Goal: Task Accomplishment & Management: Complete application form

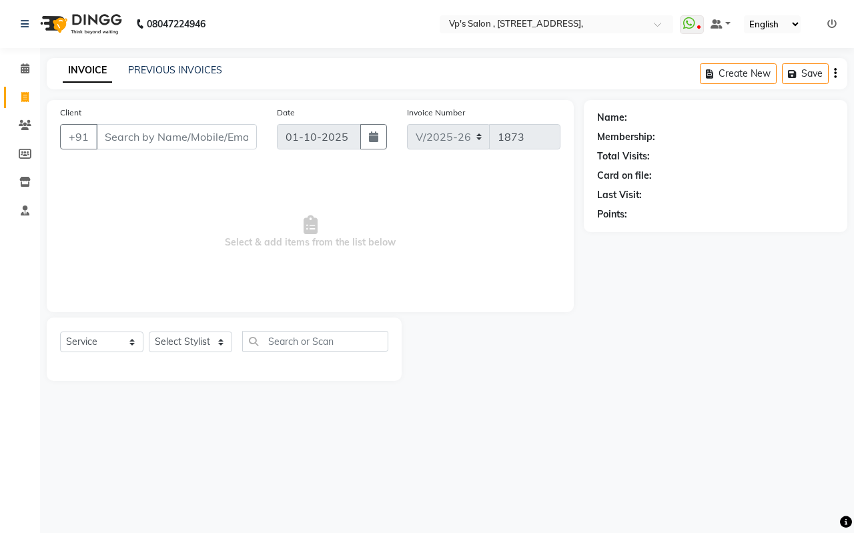
select select "4917"
select select "service"
click at [180, 69] on link "PREVIOUS INVOICES" at bounding box center [175, 70] width 94 height 12
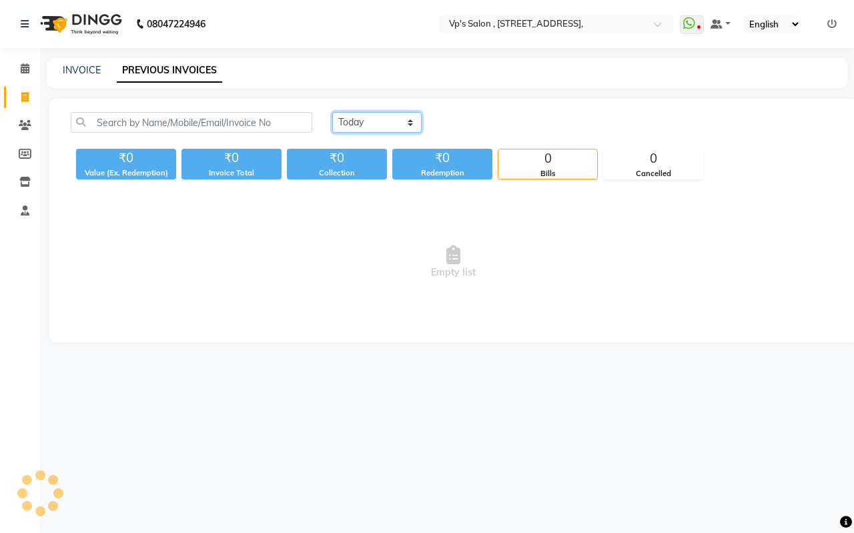
click at [354, 113] on select "Today Yesterday Custom Range" at bounding box center [376, 122] width 89 height 21
click at [332, 112] on select "Today Yesterday Custom Range" at bounding box center [376, 122] width 89 height 21
click at [371, 130] on select "Today Yesterday Custom Range" at bounding box center [376, 122] width 89 height 21
select select "today"
click at [332, 112] on select "Today Yesterday Custom Range" at bounding box center [376, 122] width 89 height 21
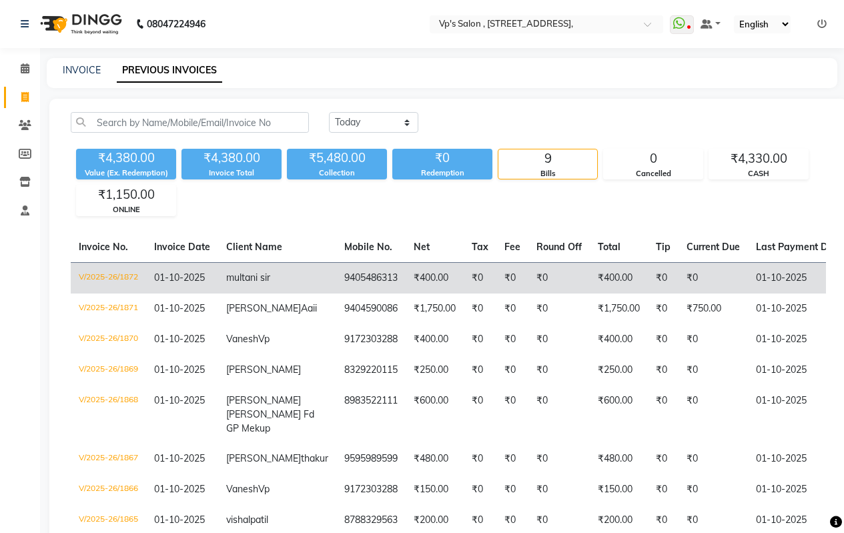
click at [336, 277] on td "9405486313" at bounding box center [370, 277] width 69 height 31
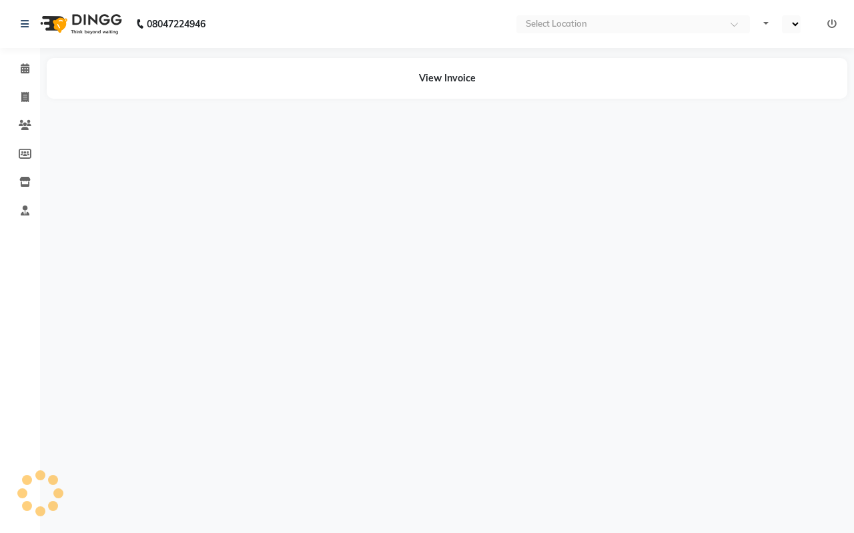
select select "en"
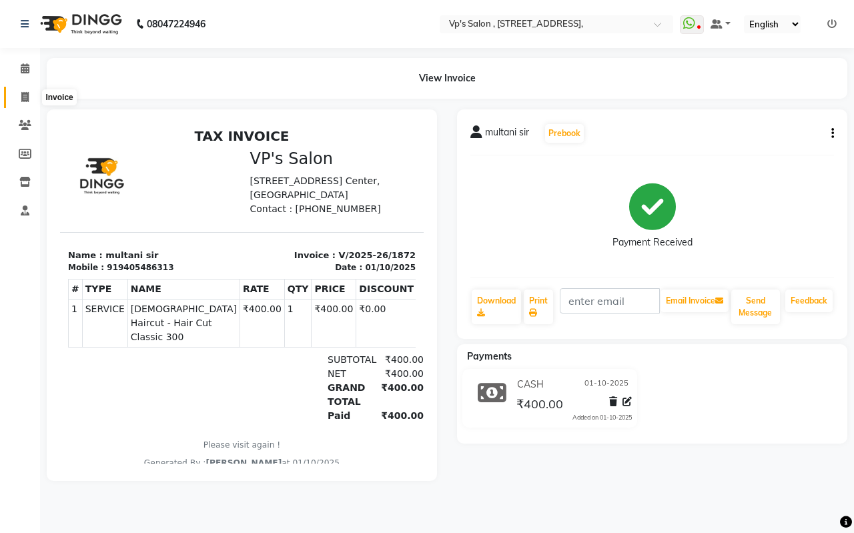
click at [23, 97] on icon at bounding box center [24, 97] width 7 height 10
select select "service"
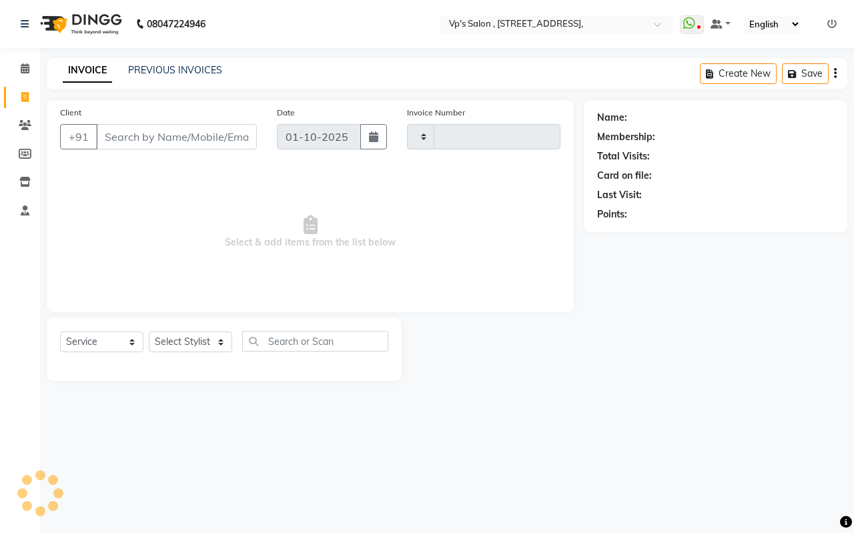
type input "1873"
select select "4917"
click at [176, 64] on link "PREVIOUS INVOICES" at bounding box center [175, 70] width 94 height 12
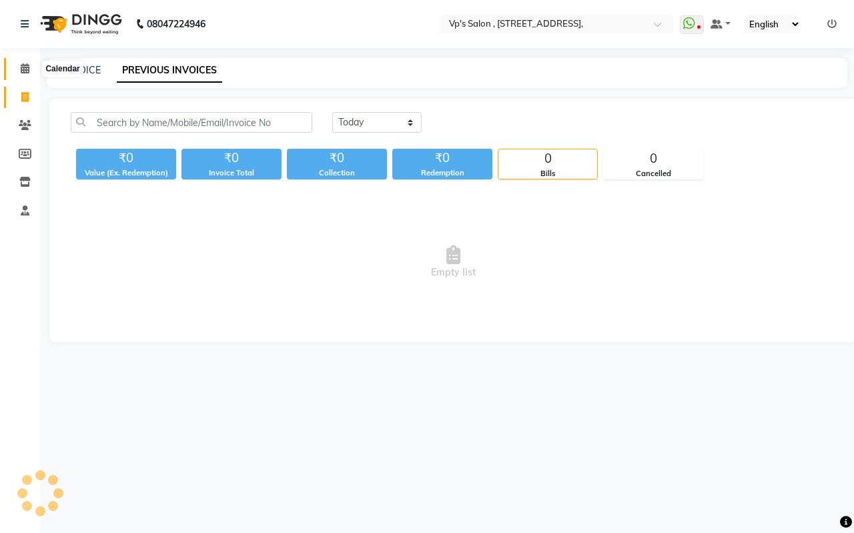
click at [27, 63] on icon at bounding box center [25, 68] width 9 height 10
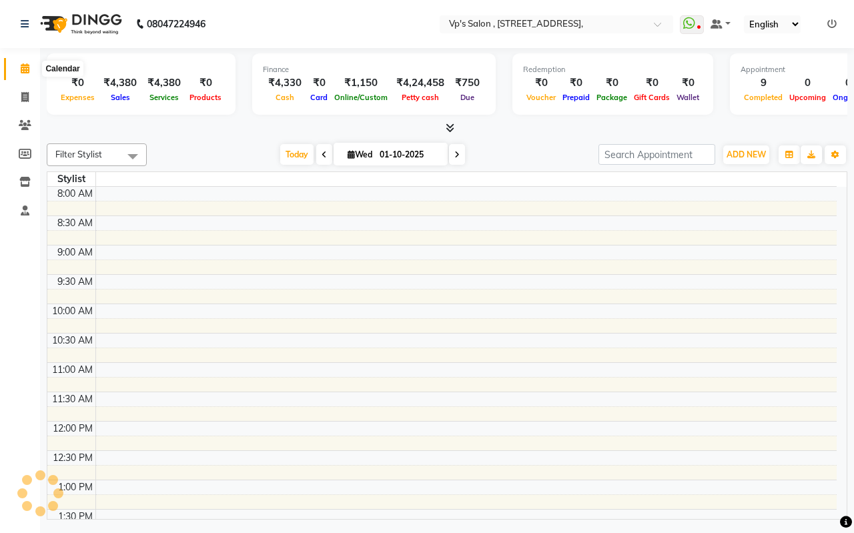
click at [21, 67] on icon at bounding box center [25, 68] width 9 height 10
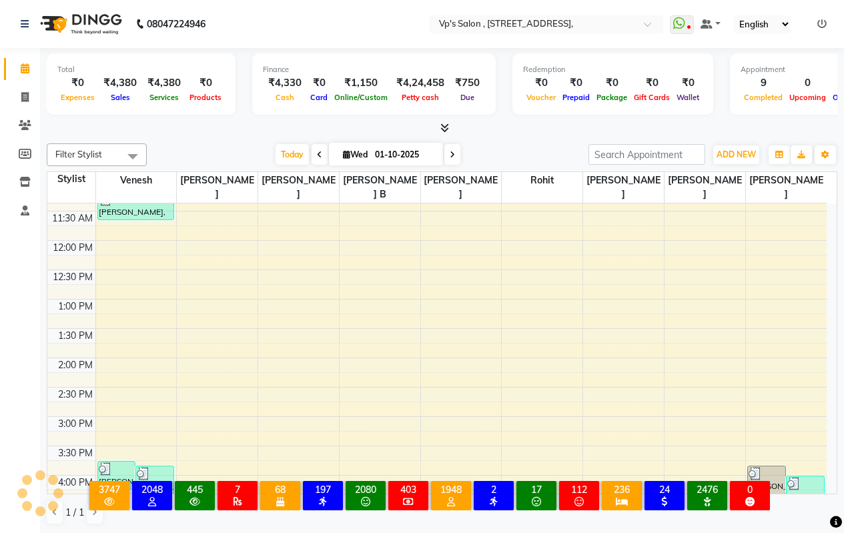
scroll to position [200, 0]
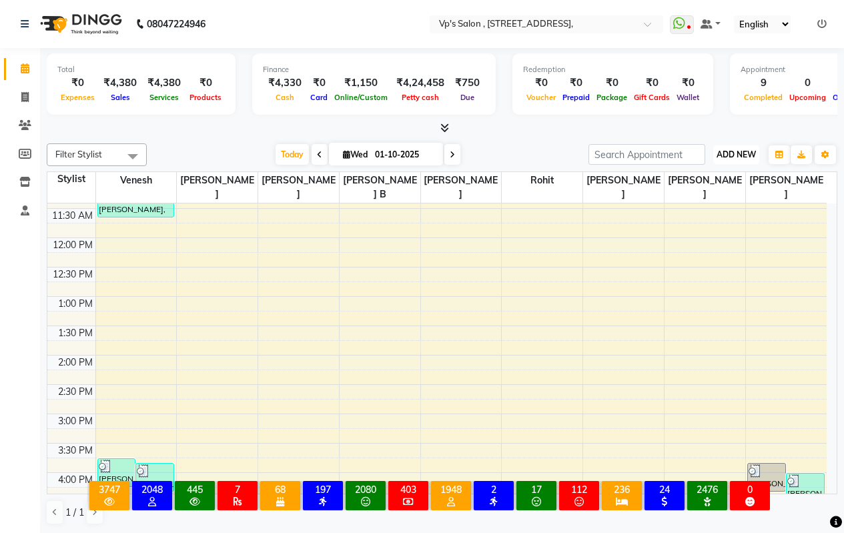
click at [730, 156] on span "ADD NEW" at bounding box center [736, 155] width 39 height 10
click at [686, 178] on button "Add Appointment" at bounding box center [706, 180] width 105 height 17
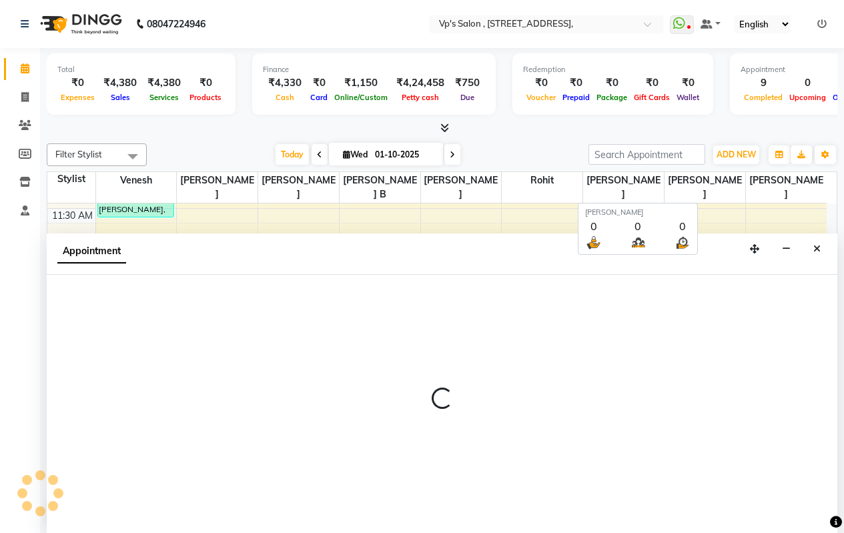
scroll to position [1, 0]
select select "540"
select select "tentative"
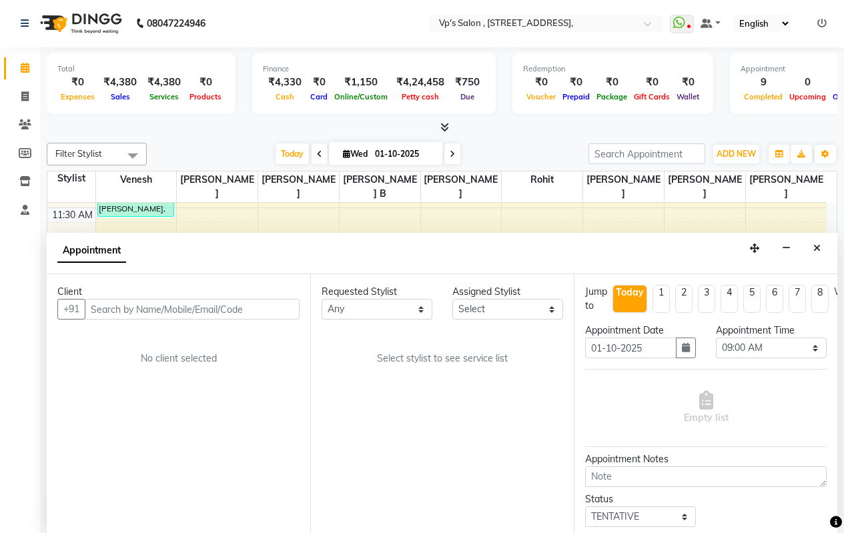
click at [770, 296] on li "6" at bounding box center [774, 299] width 17 height 28
type input "[DATE]"
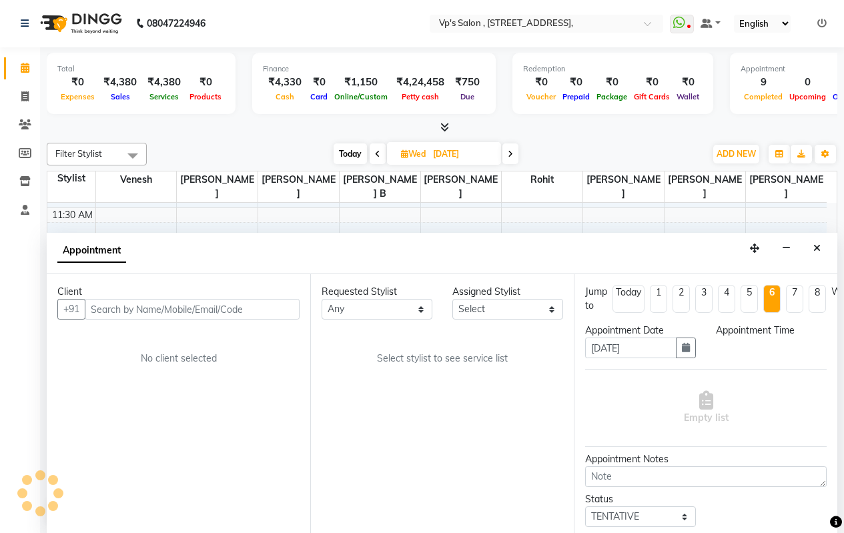
scroll to position [0, 0]
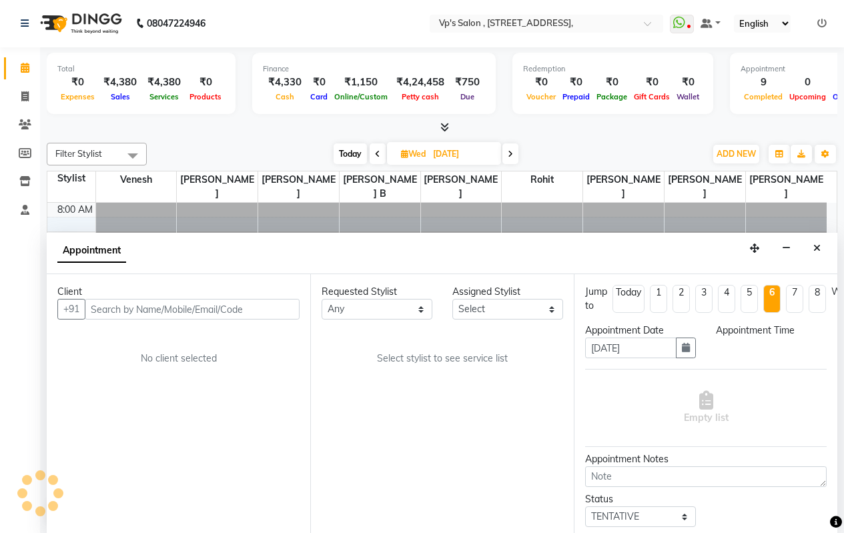
select select "540"
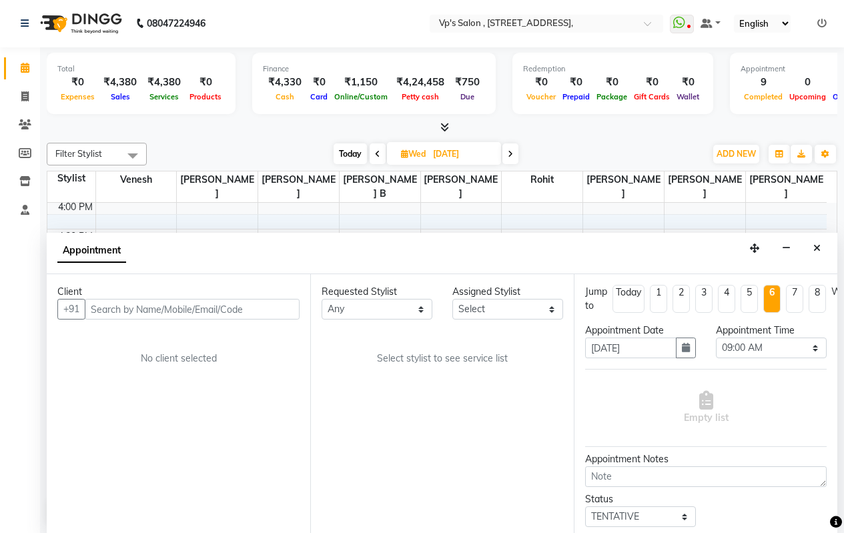
click at [658, 294] on li "1" at bounding box center [658, 299] width 17 height 28
type input "[DATE]"
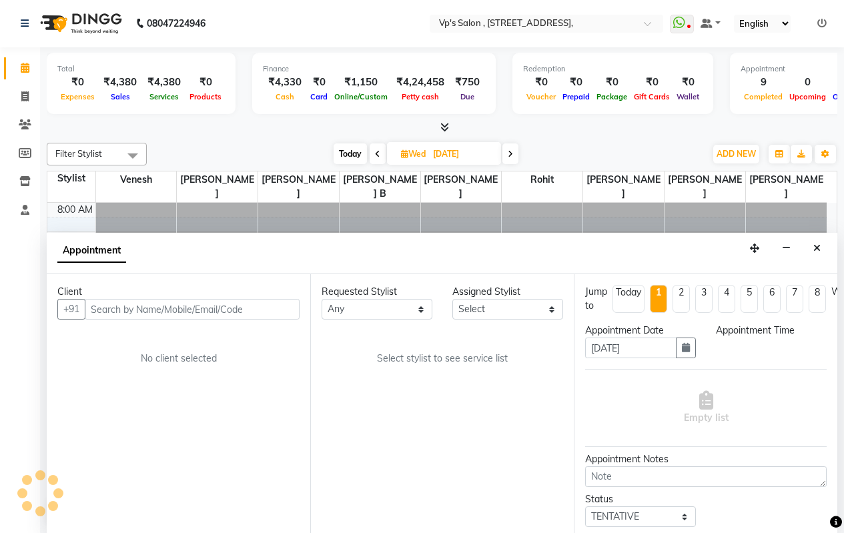
select select "540"
click at [676, 354] on button "button" at bounding box center [686, 348] width 20 height 21
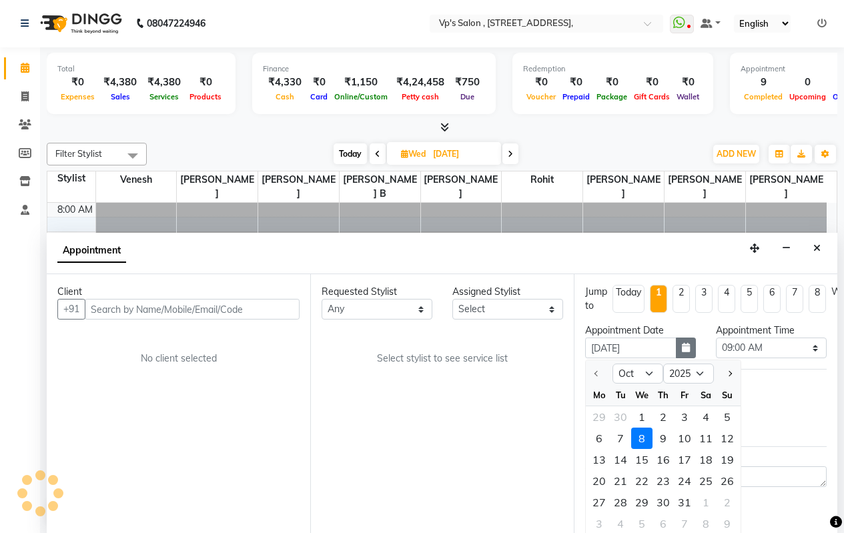
scroll to position [473, 0]
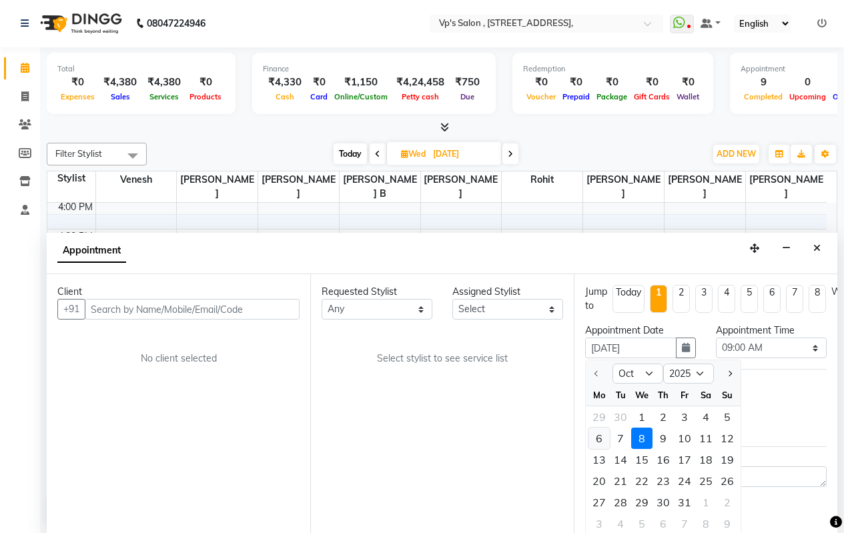
click at [595, 439] on div "6" at bounding box center [599, 438] width 21 height 21
type input "[DATE]"
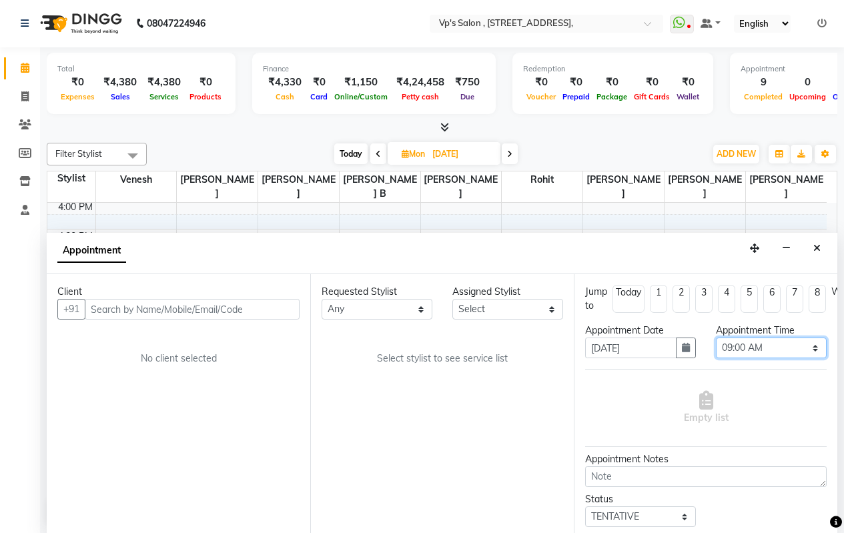
click at [775, 347] on select "Select 09:00 AM 09:15 AM 09:30 AM 09:45 AM 10:00 AM 10:15 AM 10:30 AM 10:45 AM …" at bounding box center [771, 348] width 111 height 21
select select "720"
click at [716, 338] on select "Select 09:00 AM 09:15 AM 09:30 AM 09:45 AM 10:00 AM 10:15 AM 10:30 AM 10:45 AM …" at bounding box center [771, 348] width 111 height 21
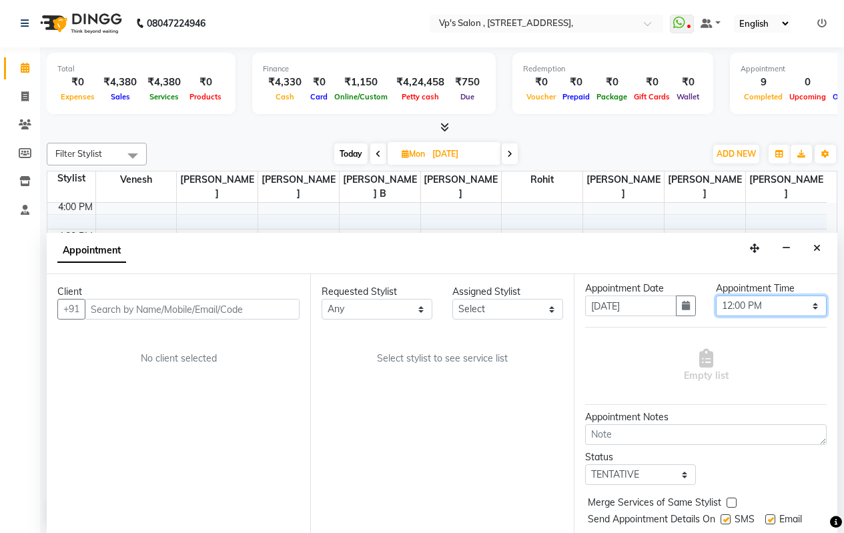
scroll to position [89, 0]
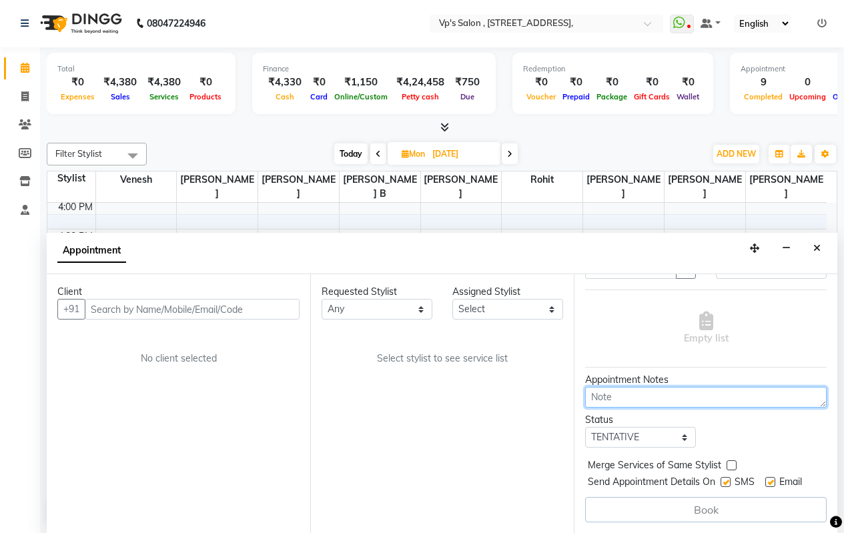
click at [603, 391] on textarea at bounding box center [706, 397] width 242 height 21
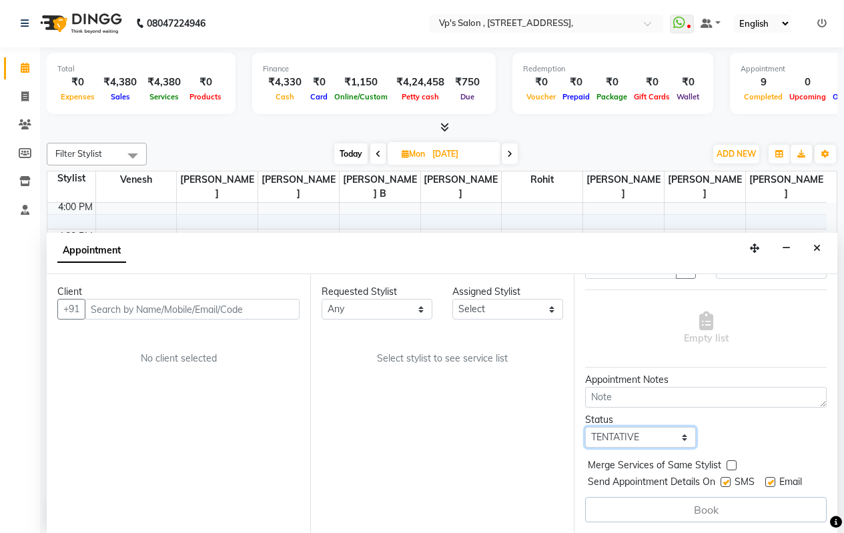
click at [647, 428] on select "Select TENTATIVE CONFIRM UPCOMING" at bounding box center [640, 437] width 111 height 21
select select "confirm booking"
click at [585, 427] on select "Select TENTATIVE CONFIRM UPCOMING" at bounding box center [640, 437] width 111 height 21
click at [730, 461] on label at bounding box center [732, 466] width 10 height 10
click at [730, 463] on input "checkbox" at bounding box center [731, 467] width 9 height 9
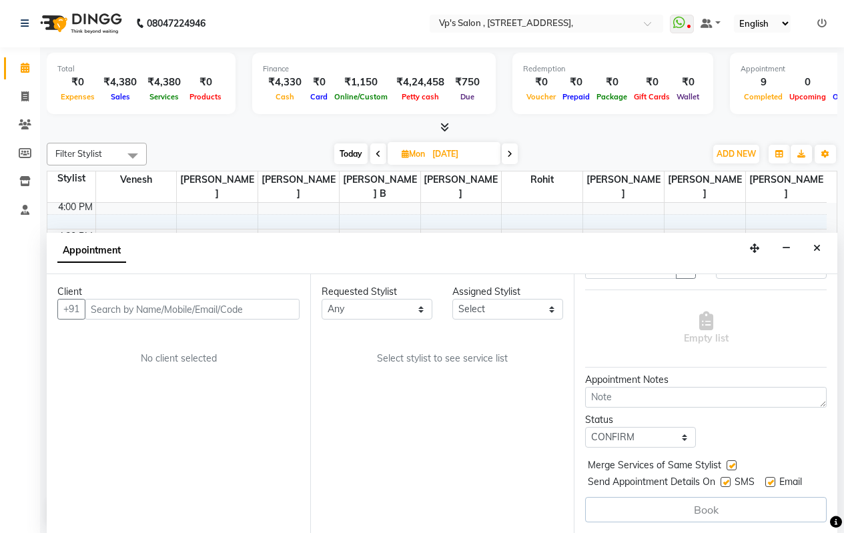
click at [730, 461] on label at bounding box center [732, 466] width 10 height 10
click at [730, 463] on input "checkbox" at bounding box center [731, 467] width 9 height 9
checkbox input "false"
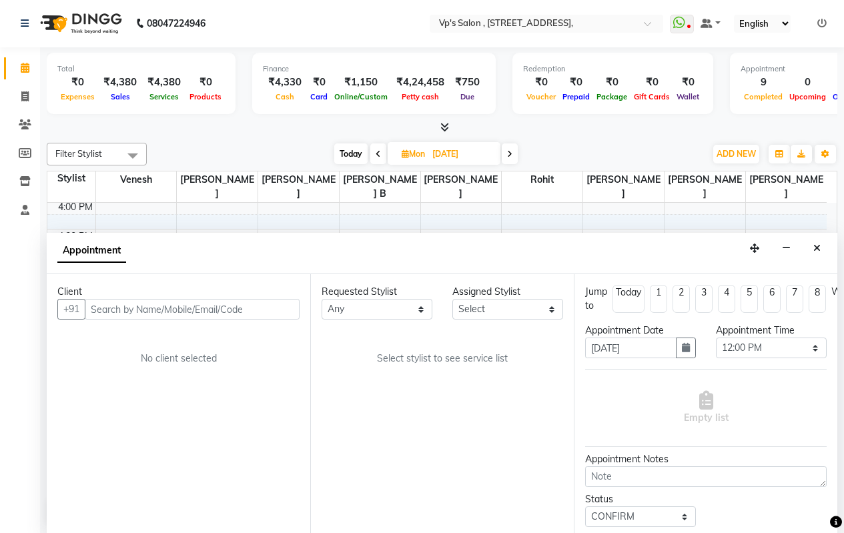
scroll to position [0, 0]
click at [227, 206] on div "8:00 AM 8:30 AM 9:00 AM 9:30 AM 10:00 AM 10:30 AM 11:00 AM 11:30 AM 12:00 PM 12…" at bounding box center [437, 112] width 780 height 763
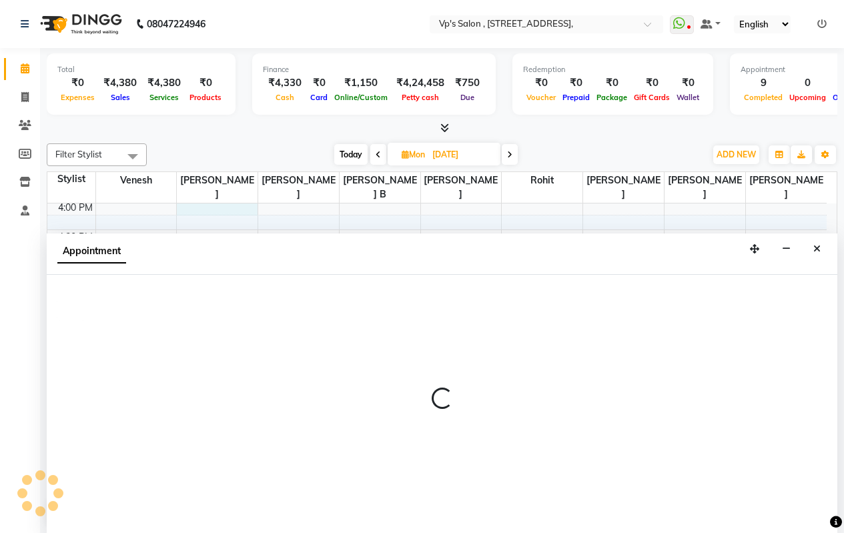
scroll to position [1, 0]
select select "30155"
select select "tentative"
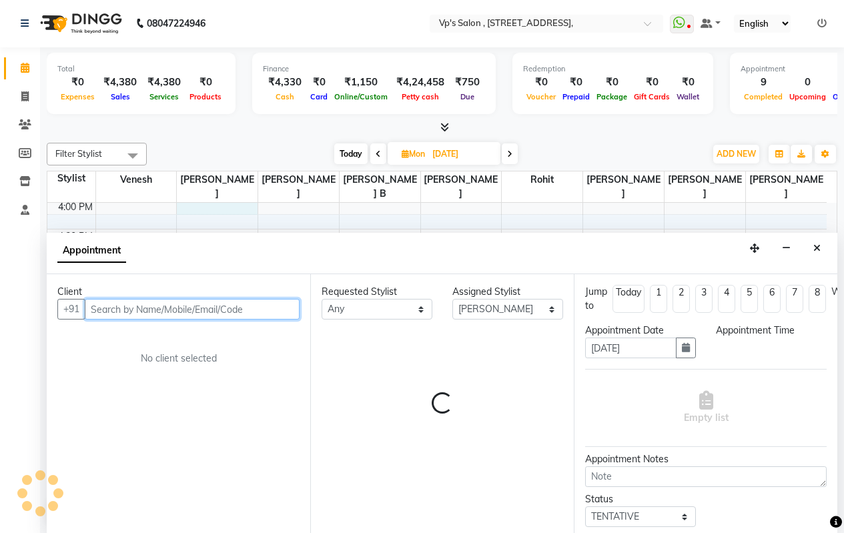
select select "960"
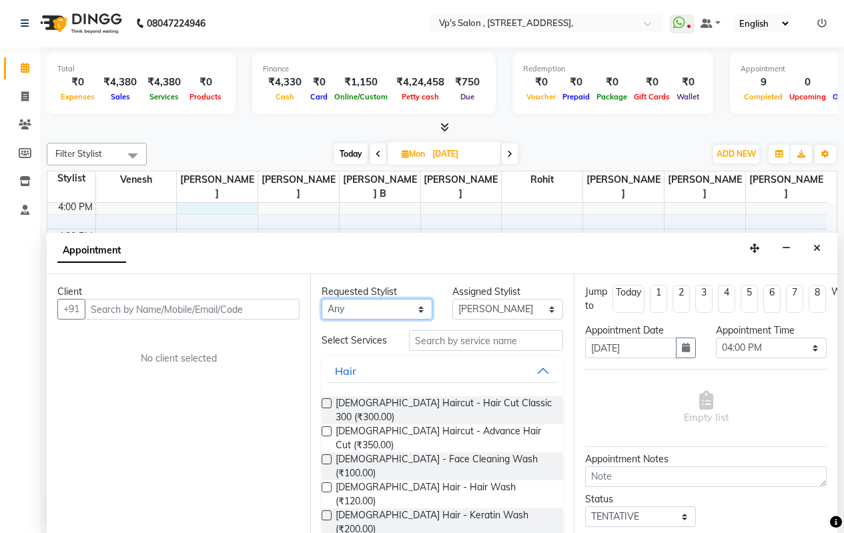
click at [369, 308] on select "Any [PERSON_NAME] [PERSON_NAME] [PERSON_NAME] [PERSON_NAME] priyanka [PERSON_NA…" at bounding box center [377, 309] width 111 height 21
select select "30155"
click at [322, 299] on select "Any [PERSON_NAME] [PERSON_NAME] [PERSON_NAME] [PERSON_NAME] priyanka [PERSON_NA…" at bounding box center [377, 309] width 111 height 21
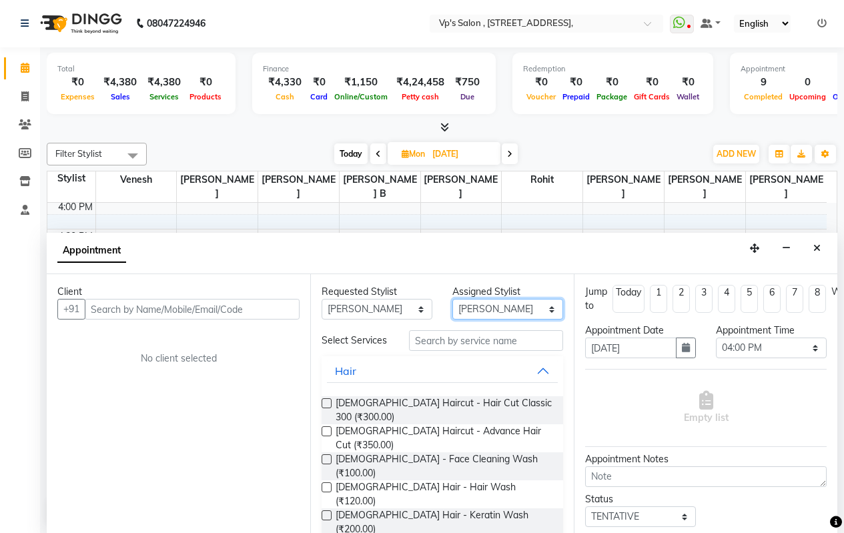
click at [483, 305] on select "Select [PERSON_NAME] [PERSON_NAME] [PERSON_NAME] [PERSON_NAME] priyanka [PERSON…" at bounding box center [508, 309] width 111 height 21
select select "30153"
click at [453, 299] on select "Select [PERSON_NAME] [PERSON_NAME] [PERSON_NAME] [PERSON_NAME] priyanka [PERSON…" at bounding box center [508, 309] width 111 height 21
click at [379, 377] on button "Hair" at bounding box center [442, 371] width 231 height 24
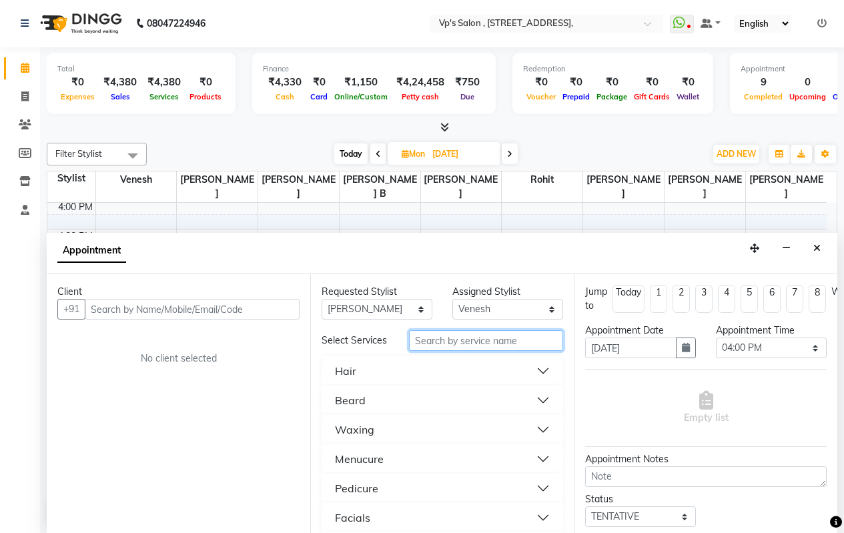
click at [465, 346] on input "text" at bounding box center [486, 340] width 154 height 21
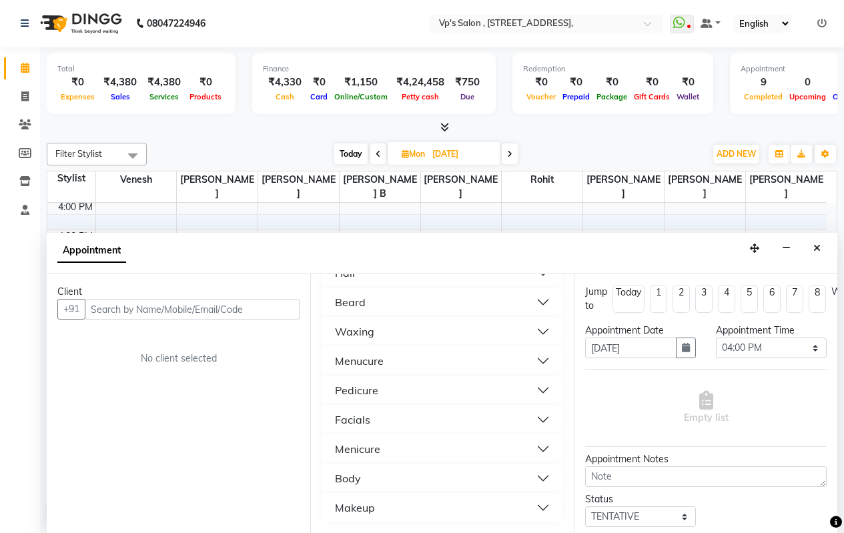
scroll to position [39, 0]
click at [395, 340] on button "Hair" at bounding box center [442, 332] width 231 height 24
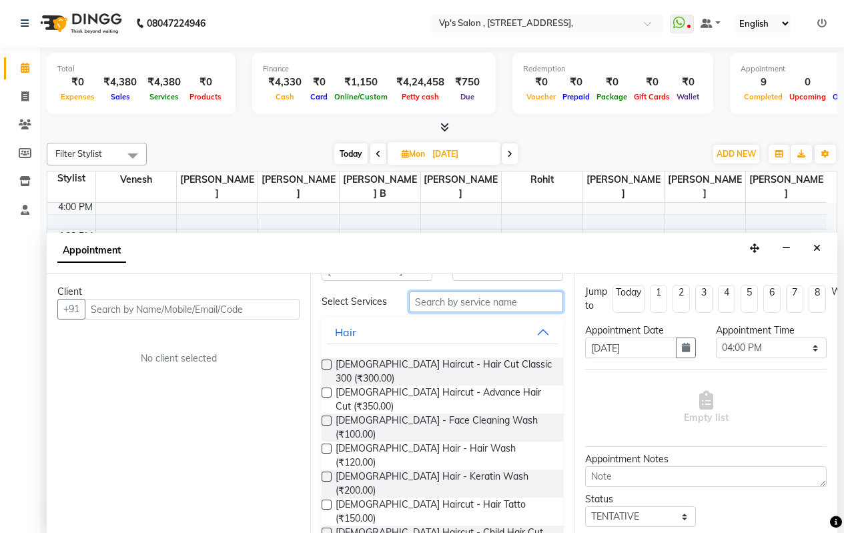
click at [495, 306] on input "text" at bounding box center [486, 302] width 154 height 21
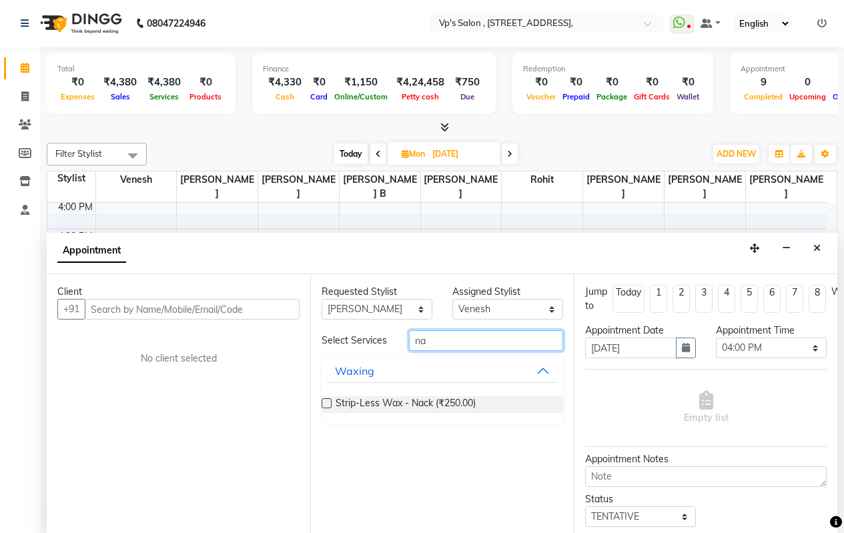
scroll to position [0, 0]
type input "n"
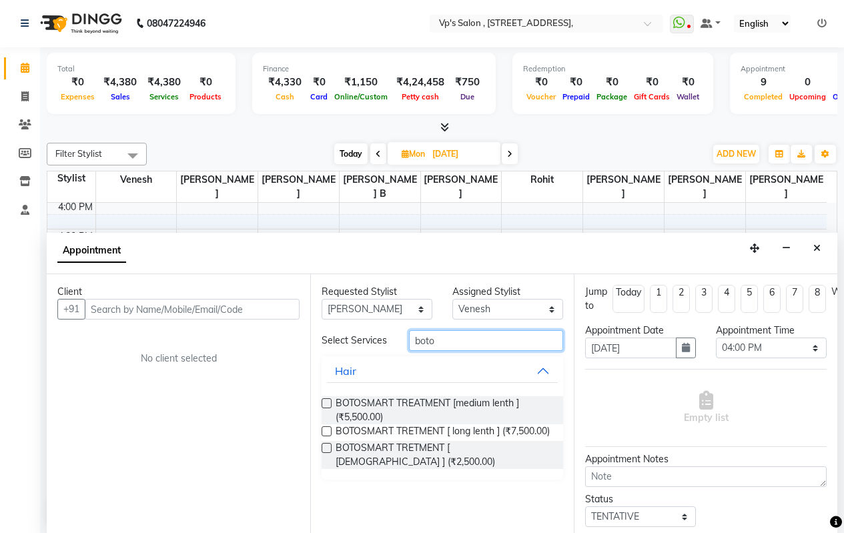
type input "boto"
click at [324, 404] on label at bounding box center [327, 404] width 10 height 10
click at [324, 404] on input "checkbox" at bounding box center [326, 405] width 9 height 9
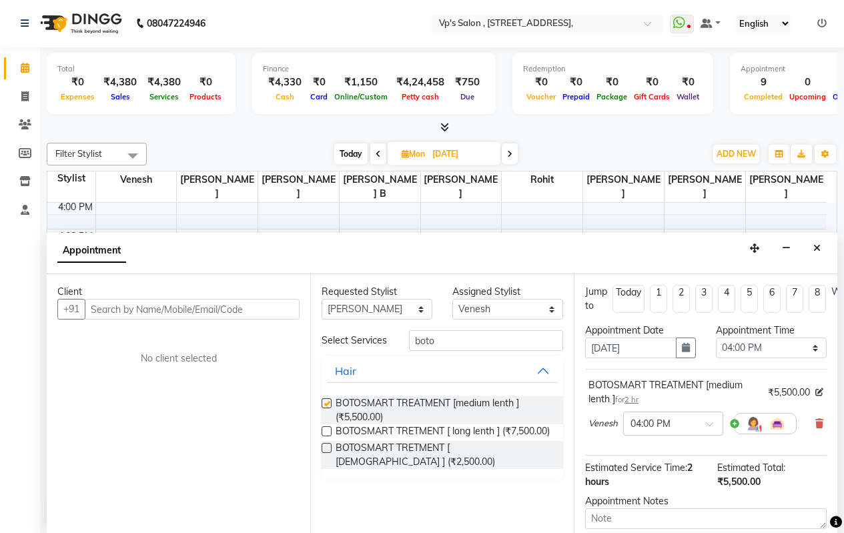
checkbox input "false"
click at [497, 310] on select "Select [PERSON_NAME] [PERSON_NAME] [PERSON_NAME] [PERSON_NAME] priyanka [PERSON…" at bounding box center [508, 309] width 111 height 21
select select "30155"
click at [453, 299] on select "Select [PERSON_NAME] [PERSON_NAME] [PERSON_NAME] [PERSON_NAME] priyanka [PERSON…" at bounding box center [508, 309] width 111 height 21
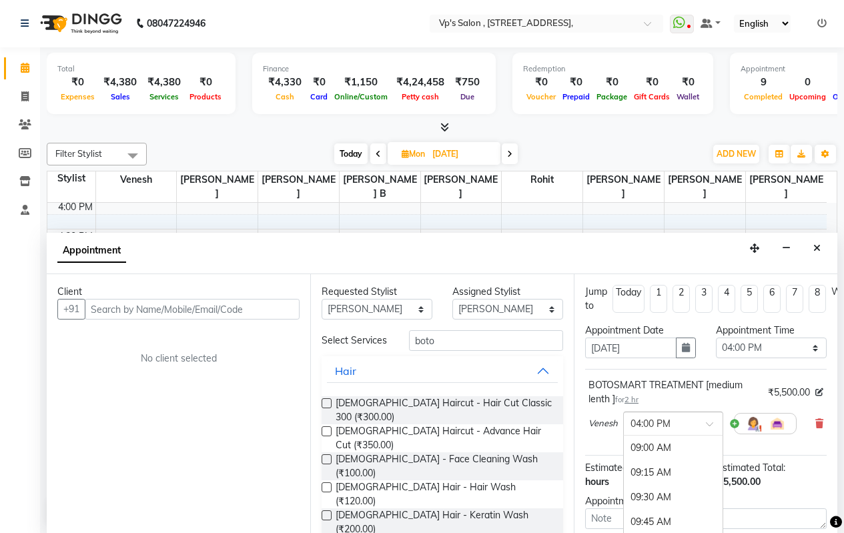
click at [673, 416] on input "text" at bounding box center [660, 423] width 59 height 14
click at [673, 455] on div "12:00 PM" at bounding box center [673, 453] width 99 height 25
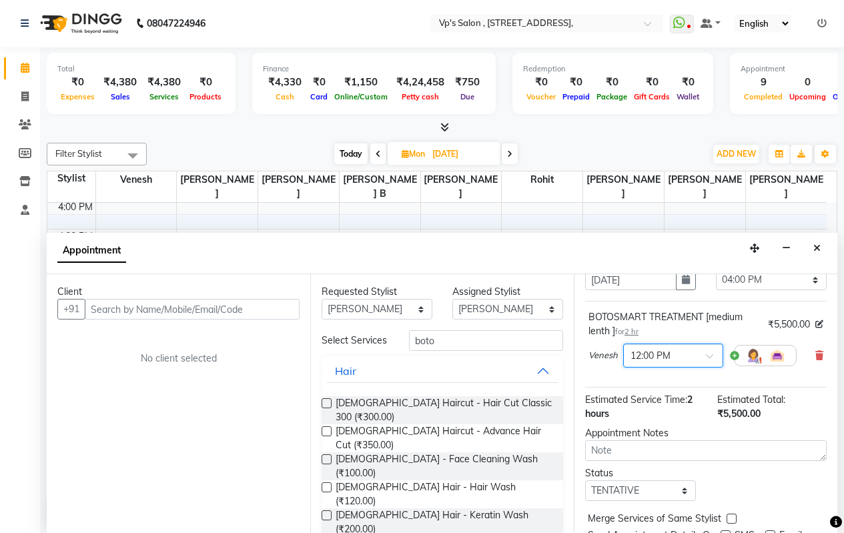
scroll to position [132, 0]
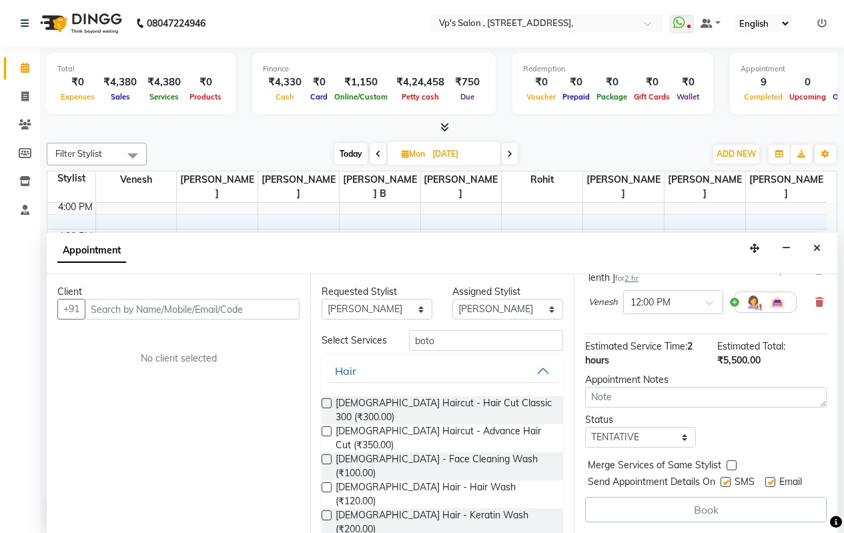
click at [734, 358] on div "Jump to [DATE] 1 2 3 4 5 6 7 8 Weeks Appointment Date [DATE] Appointment Time S…" at bounding box center [706, 403] width 264 height 259
click at [772, 346] on div "Estimated Total: ₹5,500.00" at bounding box center [772, 354] width 109 height 28
click at [748, 354] on span "₹5,500.00" at bounding box center [739, 360] width 43 height 12
click at [740, 354] on span "₹5,500.00" at bounding box center [739, 360] width 43 height 12
click at [724, 477] on label at bounding box center [726, 482] width 10 height 10
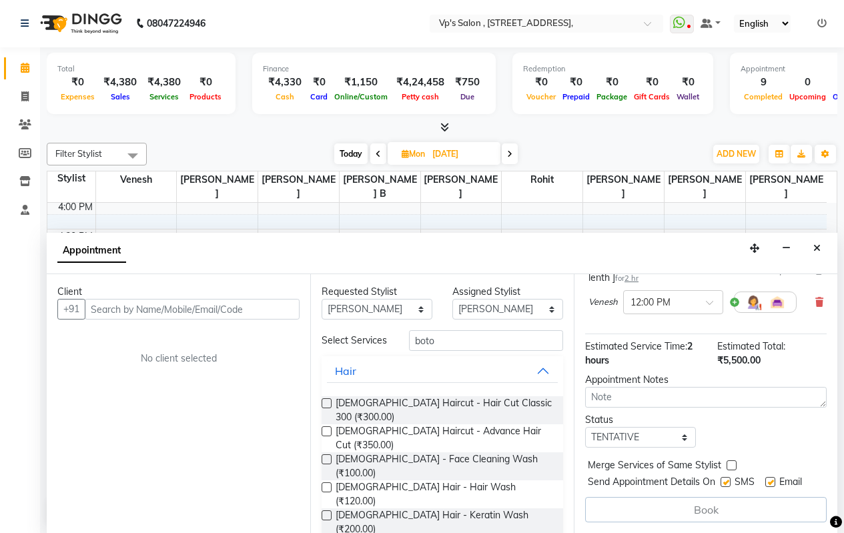
click at [724, 479] on input "checkbox" at bounding box center [725, 483] width 9 height 9
checkbox input "false"
click at [774, 477] on label at bounding box center [771, 482] width 10 height 10
click at [774, 479] on input "checkbox" at bounding box center [770, 483] width 9 height 9
checkbox input "false"
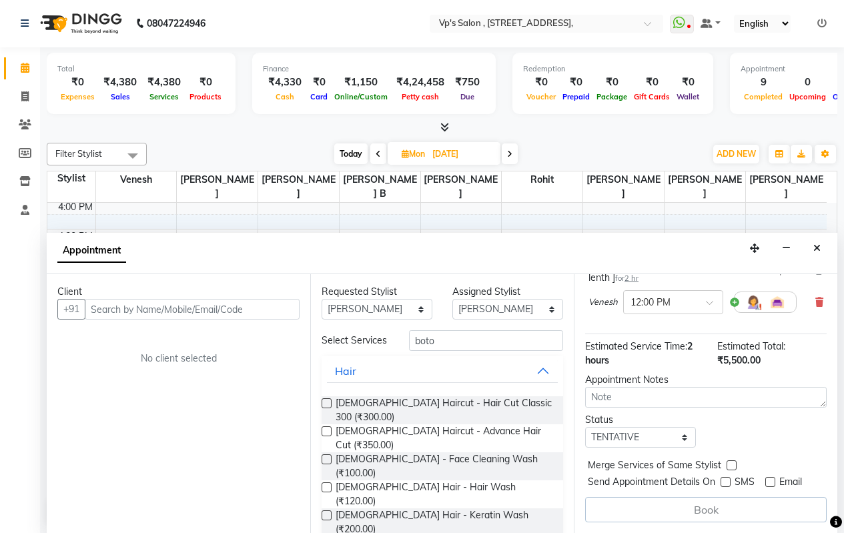
click at [690, 499] on div "Book" at bounding box center [706, 509] width 242 height 25
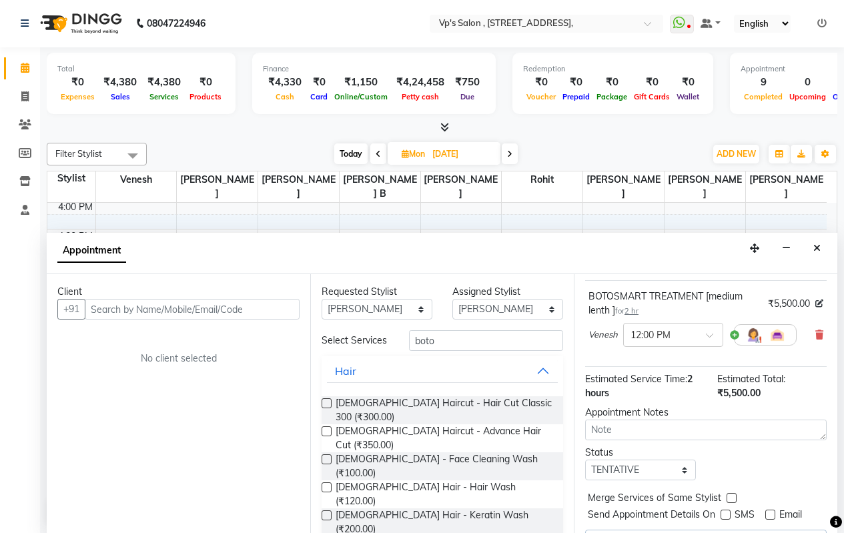
scroll to position [65, 0]
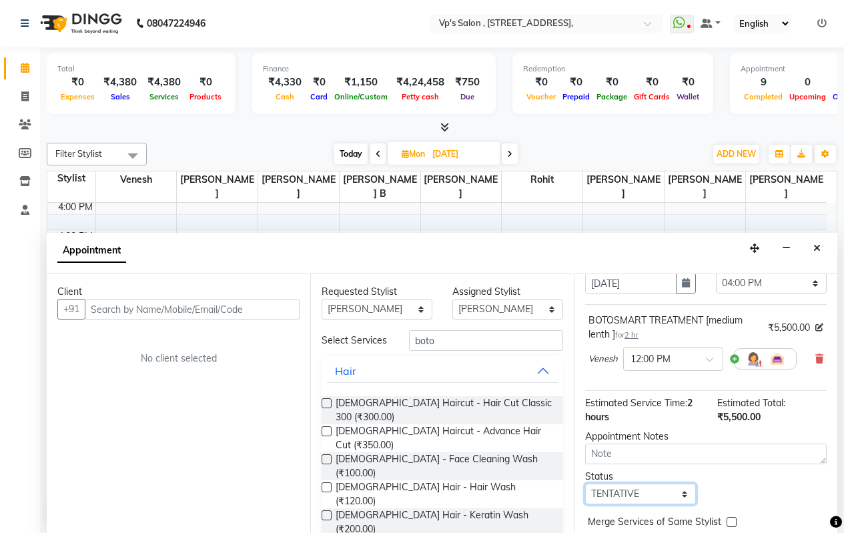
click at [632, 492] on select "Select TENTATIVE CONFIRM UPCOMING" at bounding box center [640, 494] width 111 height 21
select select "confirm booking"
click at [585, 484] on select "Select TENTATIVE CONFIRM UPCOMING" at bounding box center [640, 494] width 111 height 21
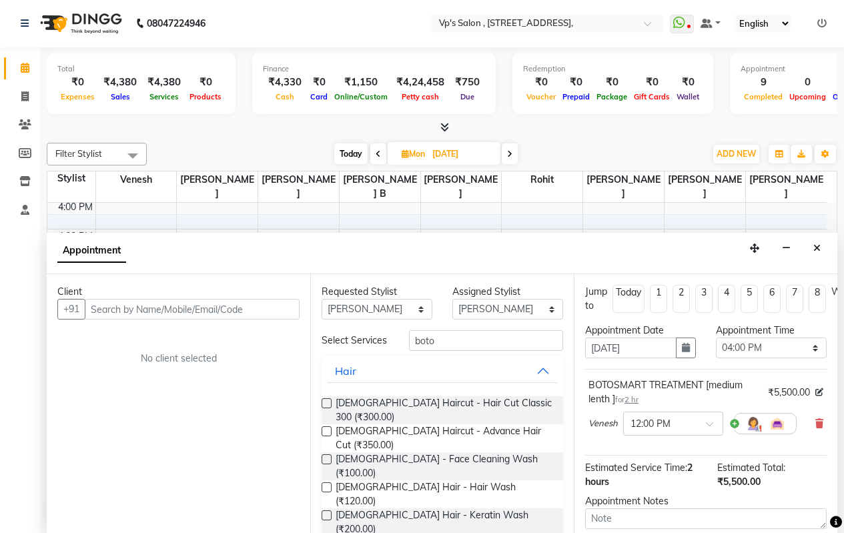
scroll to position [0, 0]
click at [775, 292] on li "6" at bounding box center [772, 300] width 17 height 28
type input "[DATE]"
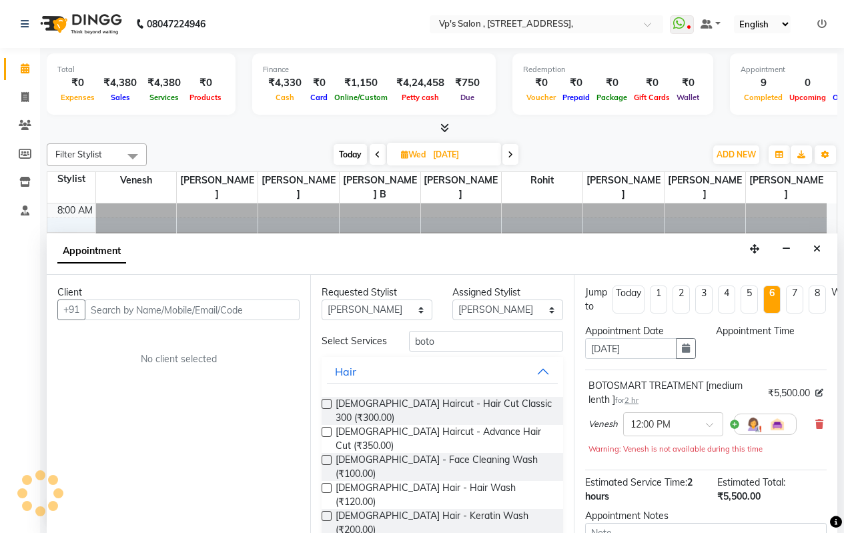
select select "960"
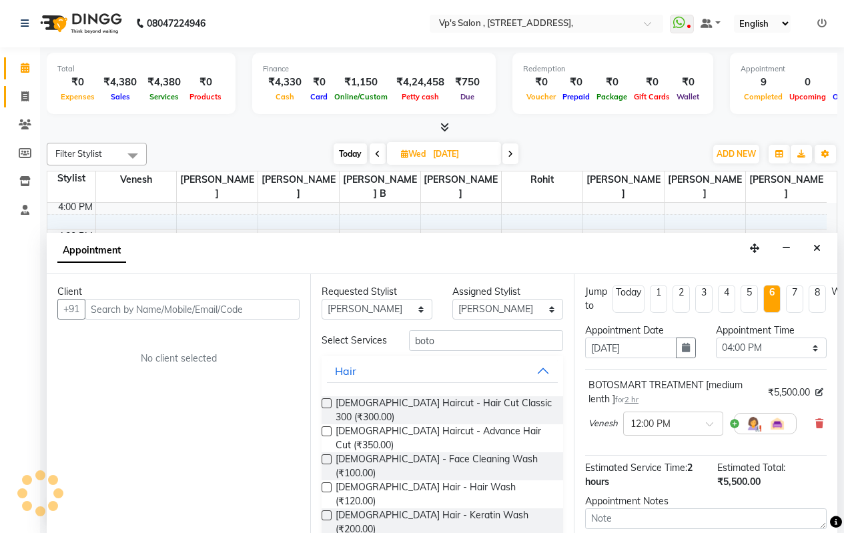
click at [26, 88] on link "Invoice" at bounding box center [20, 97] width 32 height 22
select select "service"
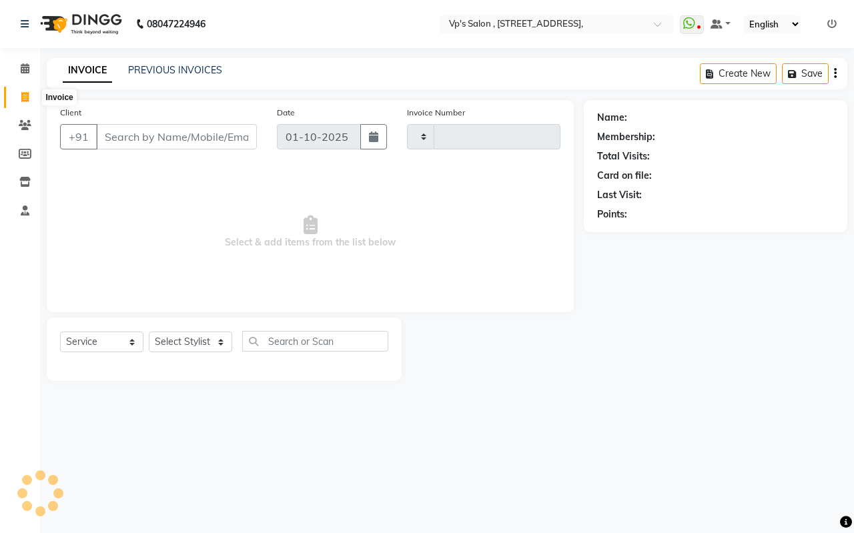
type input "1873"
select select "4917"
click at [144, 66] on link "PREVIOUS INVOICES" at bounding box center [175, 70] width 94 height 12
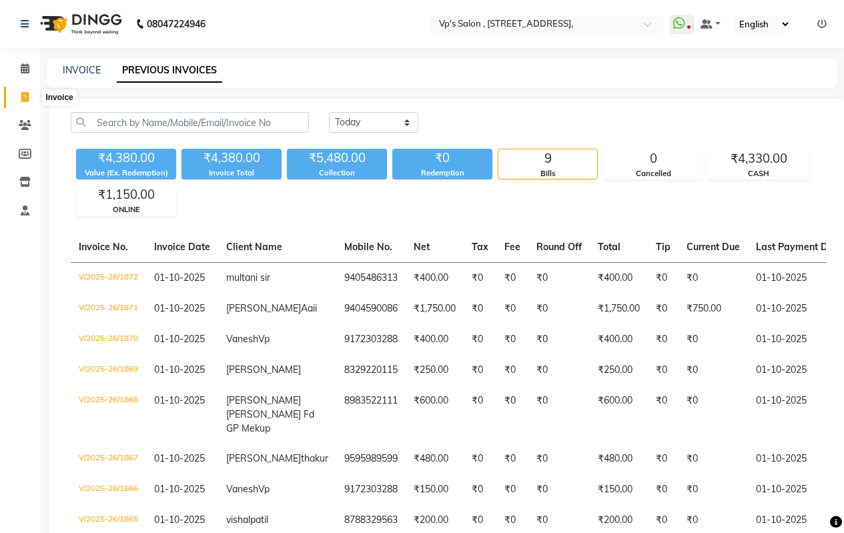
click at [22, 95] on icon at bounding box center [24, 97] width 7 height 10
select select "service"
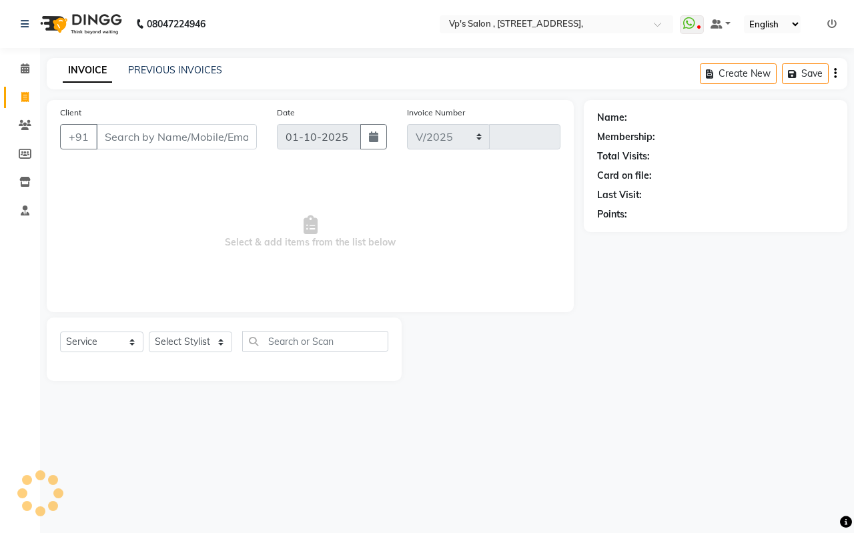
select select "4917"
type input "1873"
